Goal: Information Seeking & Learning: Learn about a topic

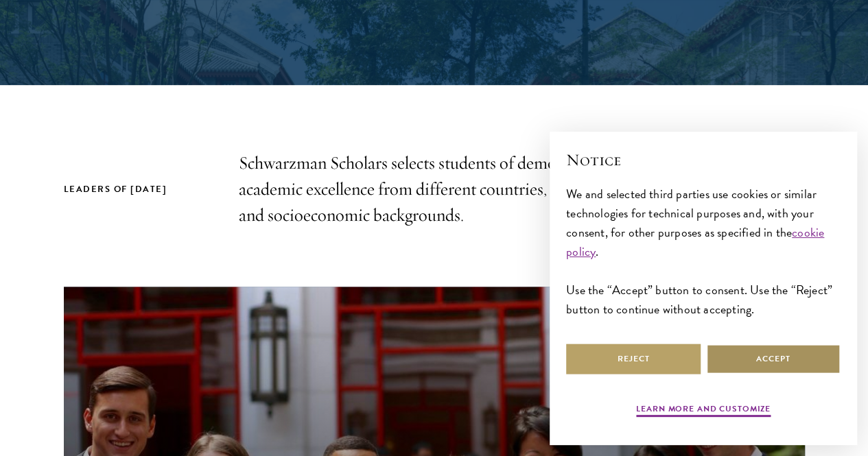
click at [743, 354] on button "Accept" at bounding box center [773, 359] width 135 height 31
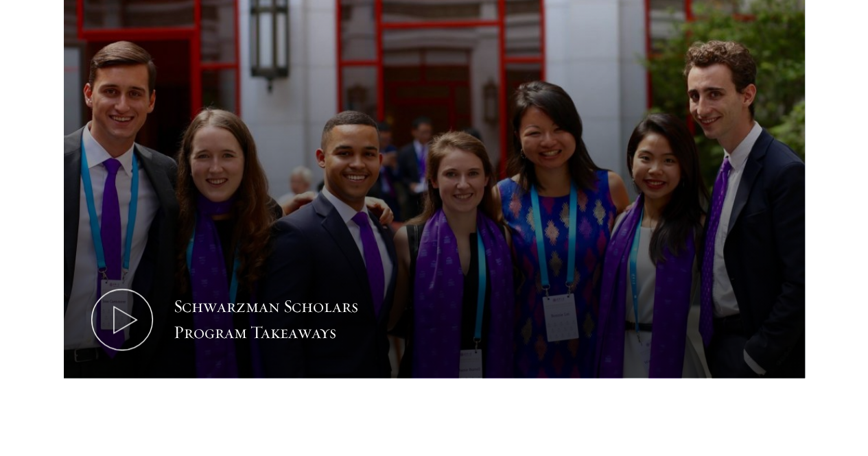
scroll to position [1363, 0]
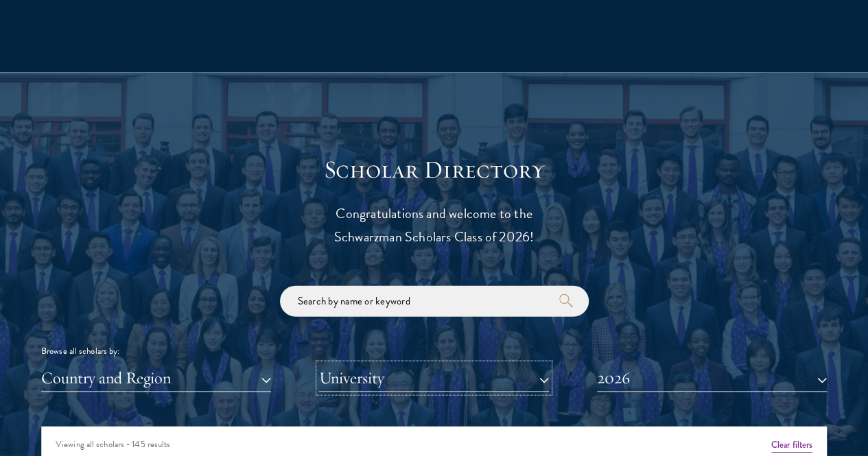
click at [446, 364] on button "University" at bounding box center [434, 378] width 230 height 28
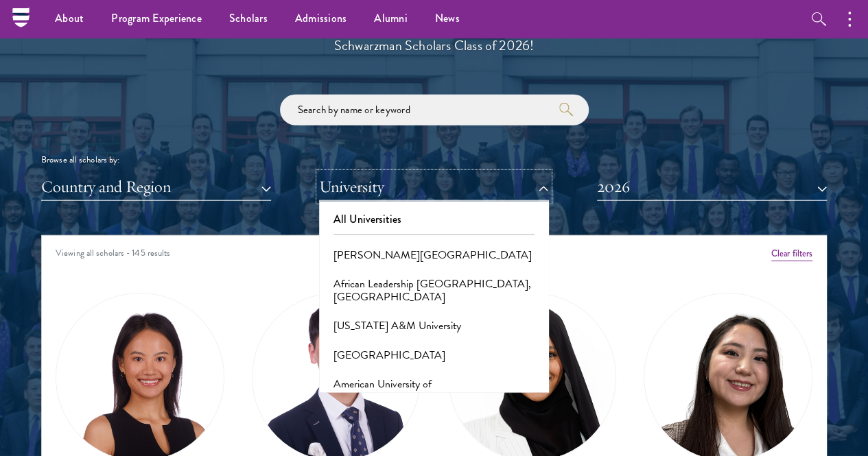
scroll to position [1554, 0]
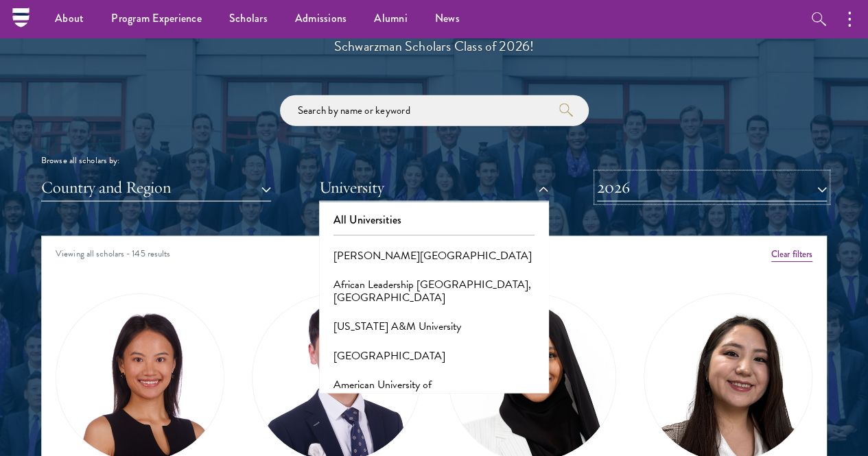
click at [659, 174] on button "2026" at bounding box center [712, 188] width 230 height 28
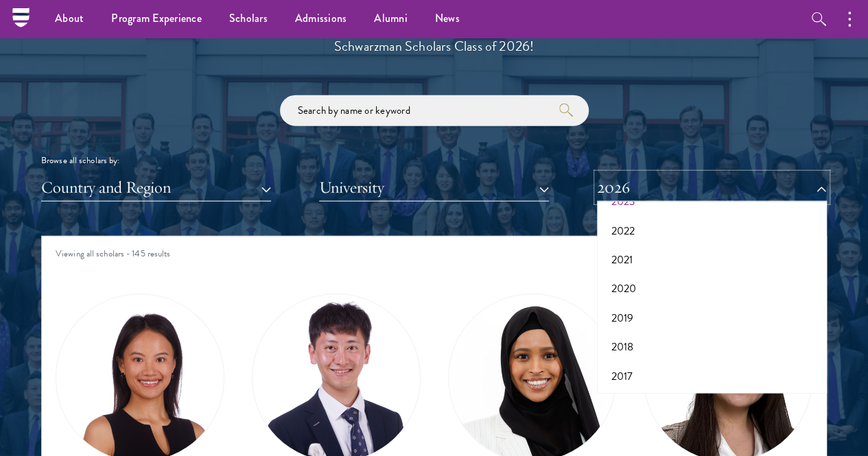
scroll to position [141, 0]
click at [667, 304] on button "2019" at bounding box center [712, 318] width 222 height 29
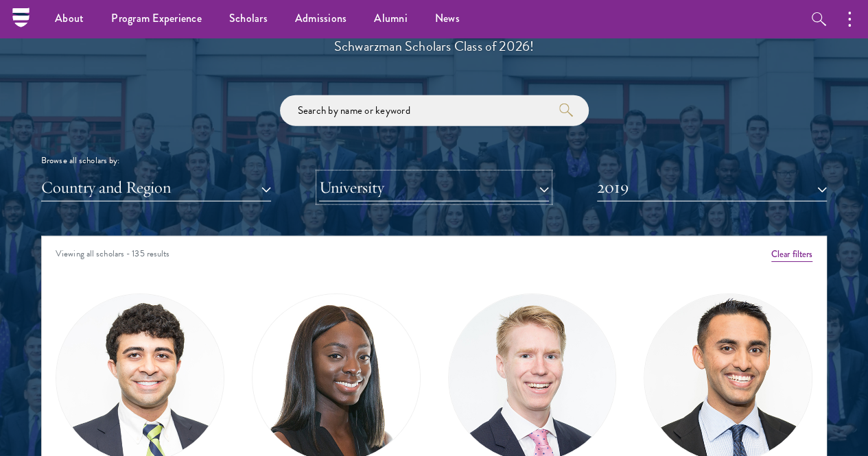
click at [522, 174] on button "University" at bounding box center [434, 188] width 230 height 28
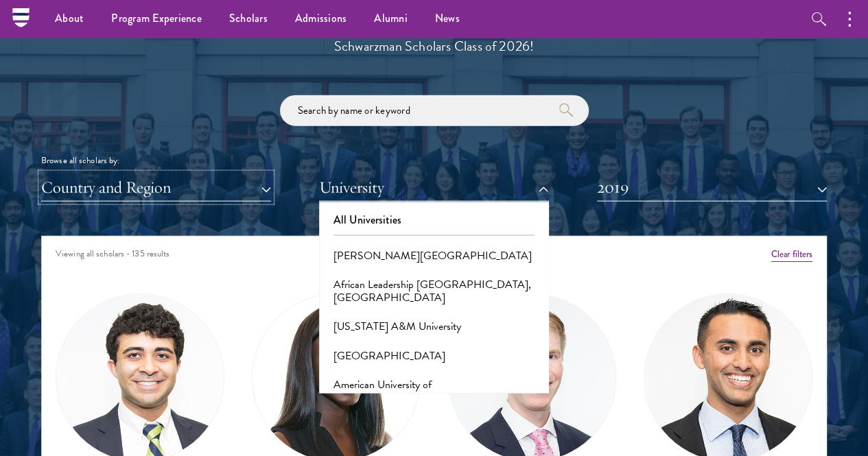
click at [234, 174] on button "Country and Region" at bounding box center [156, 188] width 230 height 28
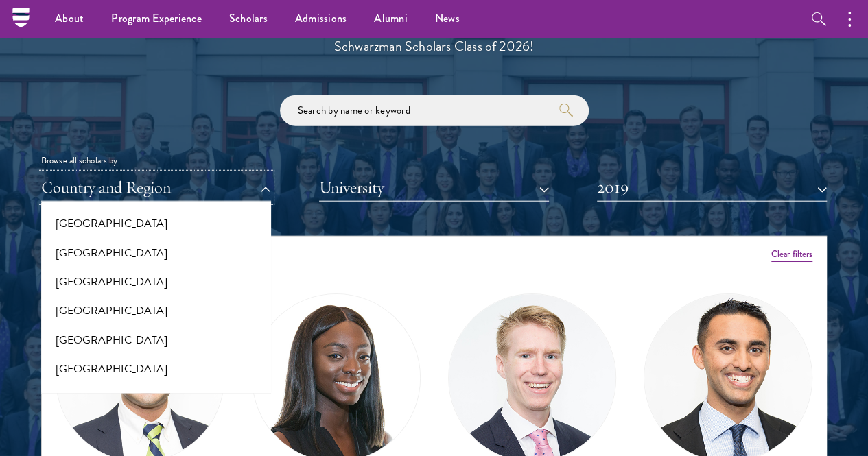
scroll to position [2878, 0]
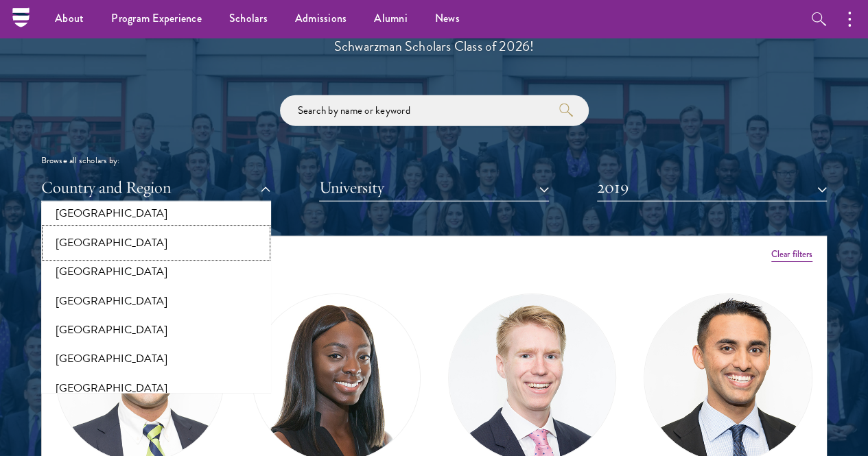
click at [206, 229] on button "[GEOGRAPHIC_DATA]" at bounding box center [156, 243] width 222 height 29
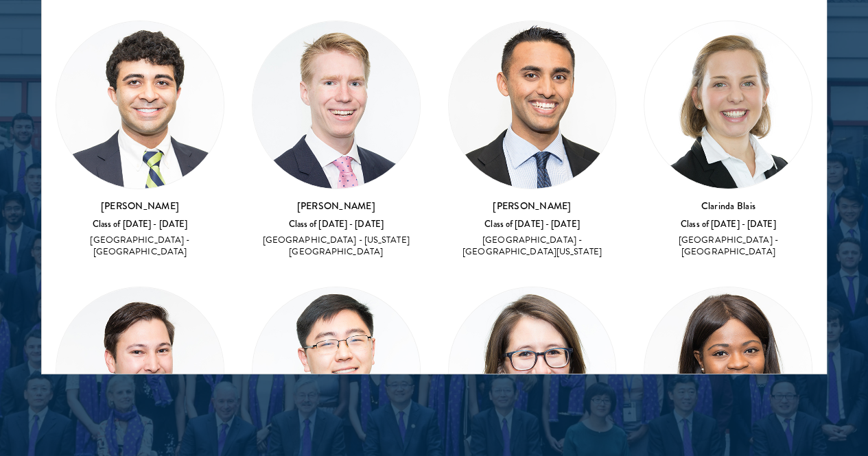
scroll to position [159, 0]
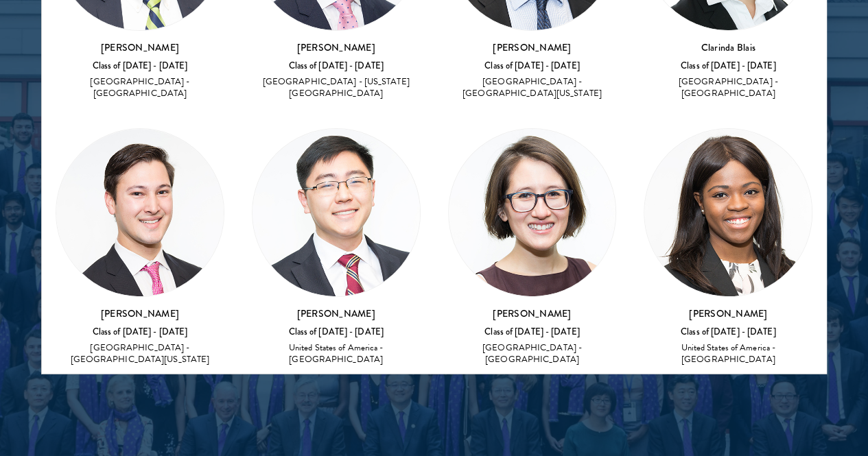
click at [252, 307] on h3 "[PERSON_NAME]" at bounding box center [336, 314] width 169 height 14
click at [253, 129] on img at bounding box center [336, 212] width 167 height 167
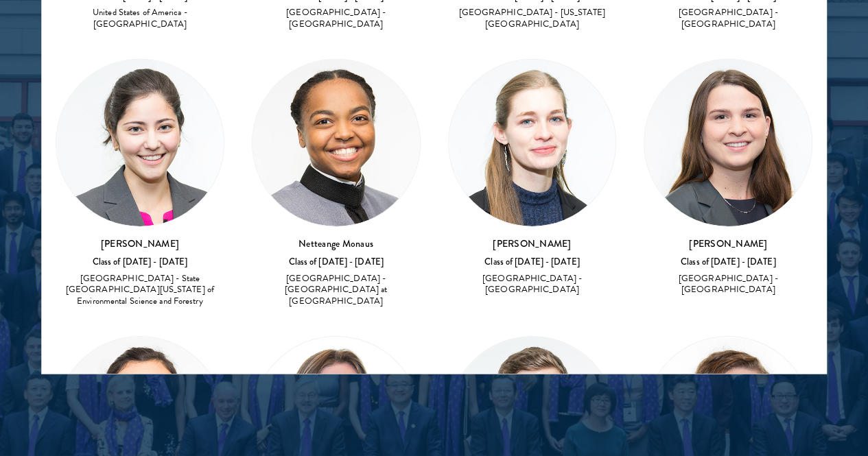
scroll to position [2180, 0]
